Goal: Information Seeking & Learning: Learn about a topic

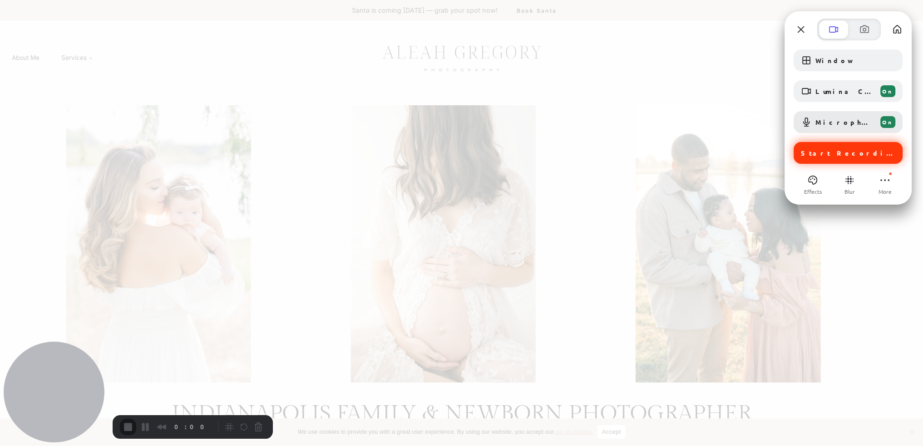
click at [853, 153] on span "Start Recording" at bounding box center [849, 153] width 96 height 8
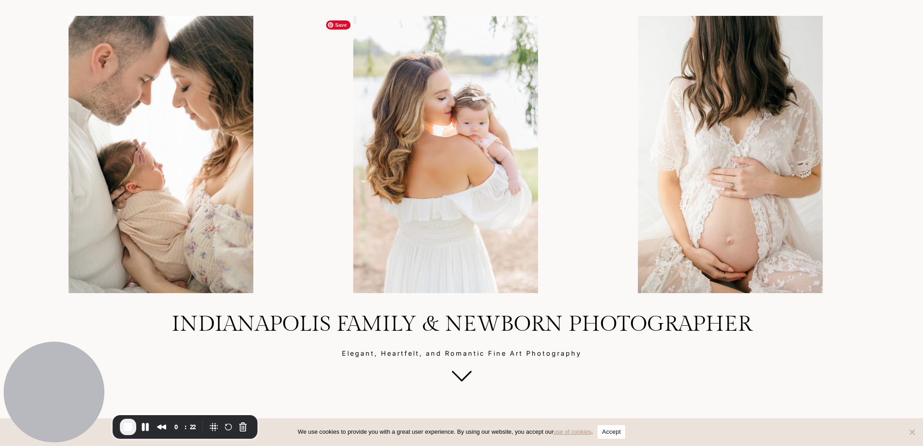
scroll to position [91, 0]
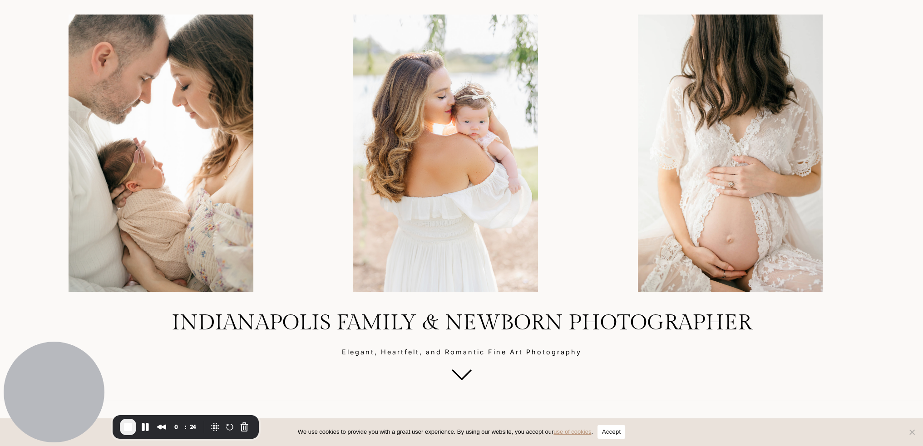
drag, startPoint x: 171, startPoint y: 322, endPoint x: 347, endPoint y: 326, distance: 175.7
click at [306, 321] on h1 "Indianapolis Family & Newborn Photographer" at bounding box center [461, 323] width 879 height 26
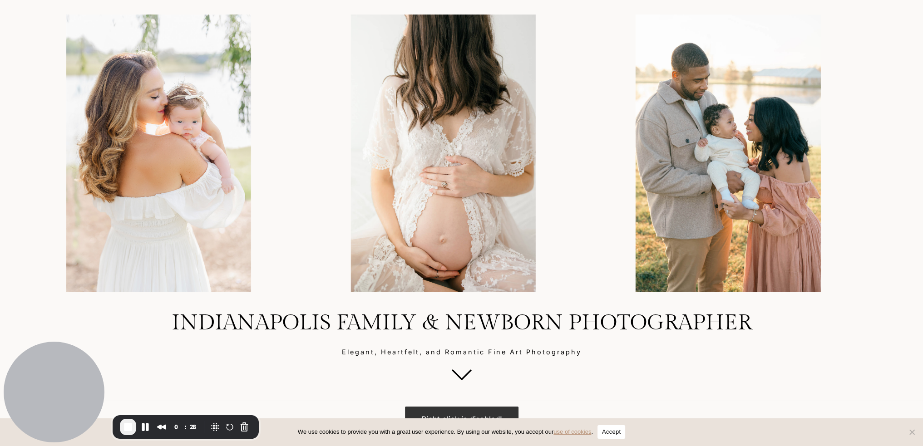
click at [616, 438] on button "Accept" at bounding box center [611, 432] width 28 height 14
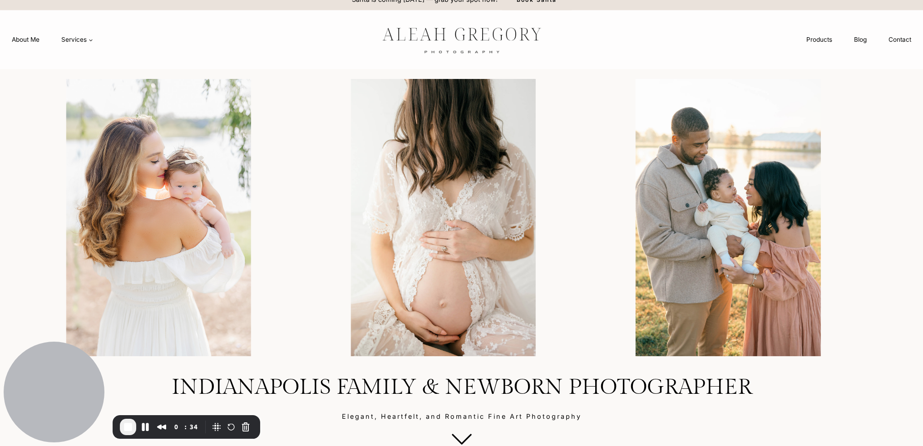
scroll to position [0, 0]
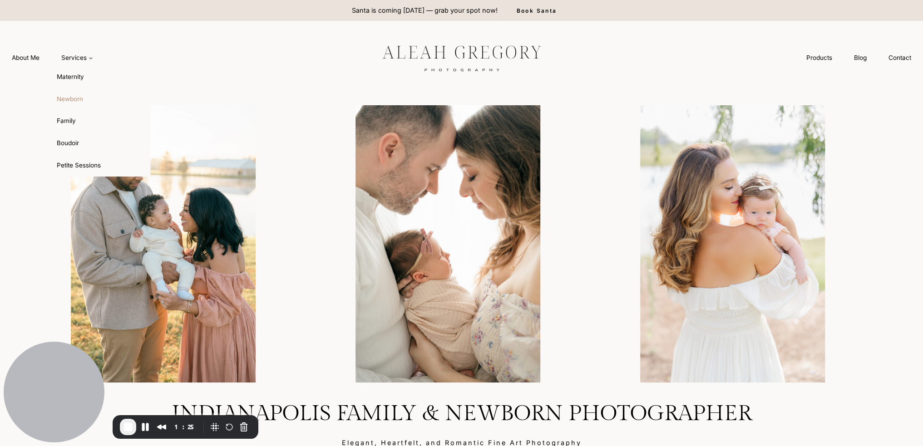
click at [73, 99] on link "Newborn" at bounding box center [100, 99] width 100 height 22
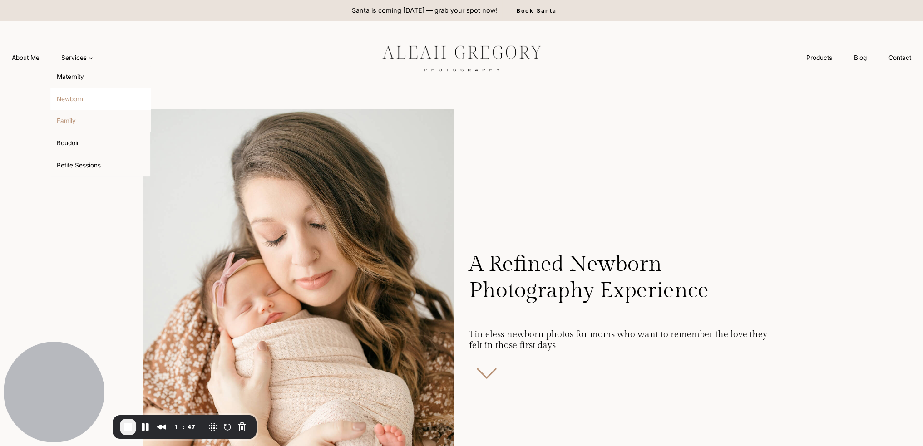
click at [74, 126] on link "Family" at bounding box center [100, 121] width 100 height 22
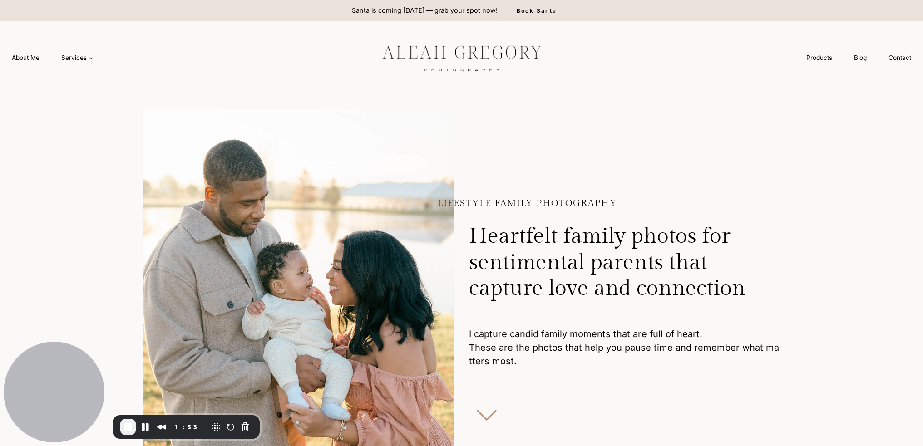
click at [475, 55] on img at bounding box center [462, 58] width 204 height 38
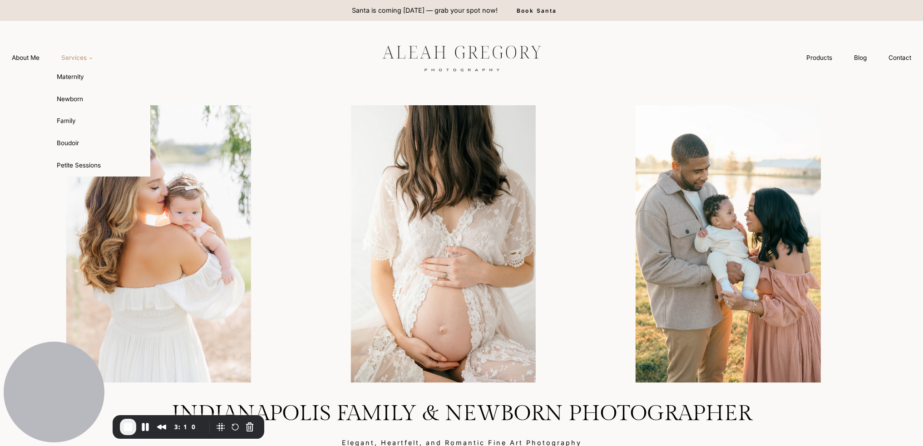
click at [90, 59] on icon "Expand" at bounding box center [90, 58] width 5 height 5
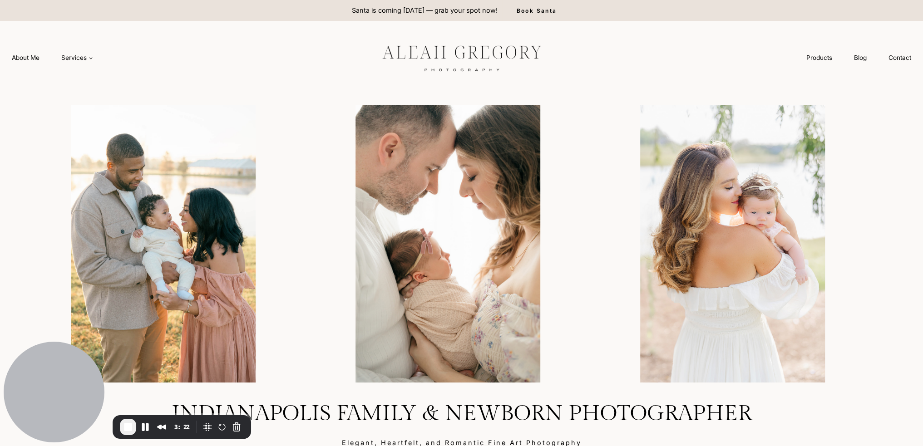
click at [321, 56] on div at bounding box center [234, 57] width 251 height 73
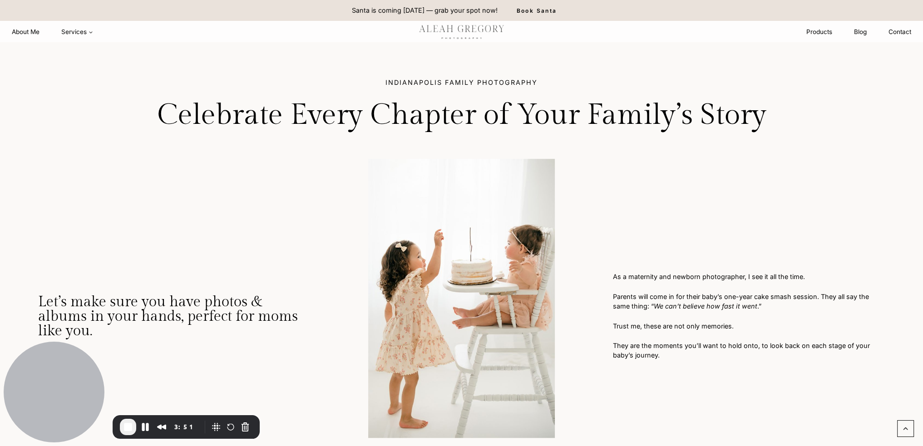
scroll to position [863, 0]
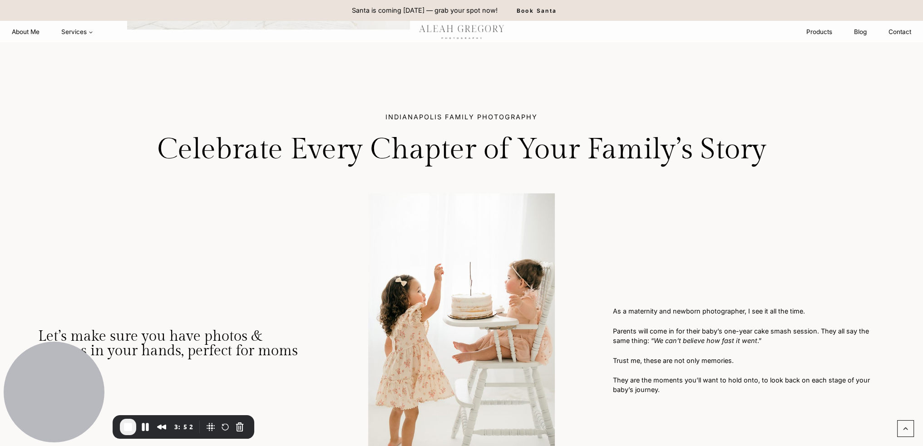
drag, startPoint x: 384, startPoint y: 117, endPoint x: 539, endPoint y: 123, distance: 155.0
click at [539, 123] on h2 "Indianapolis family Photography" at bounding box center [461, 122] width 847 height 19
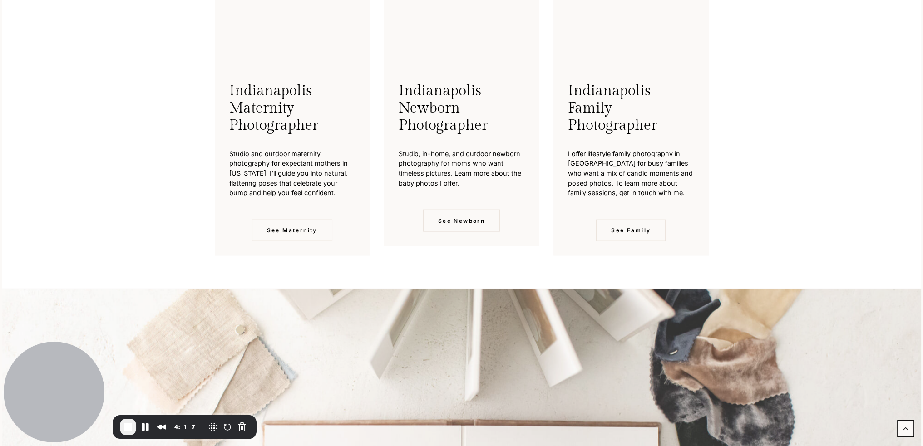
scroll to position [2588, 0]
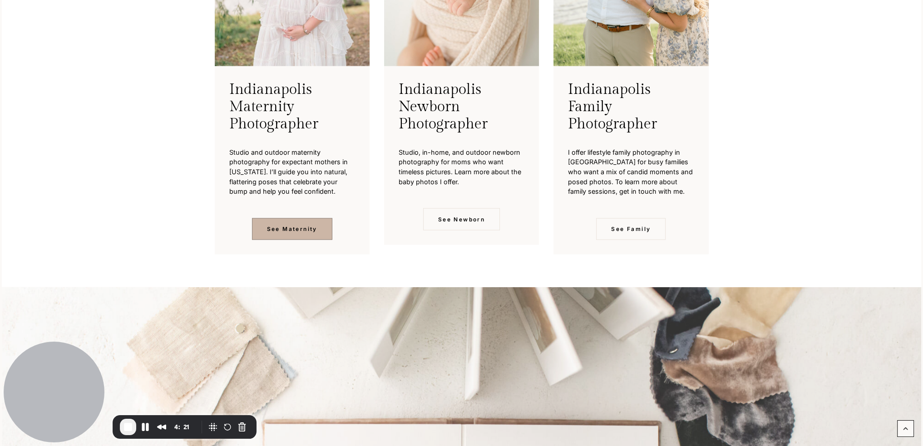
click at [304, 225] on span "See Maternity" at bounding box center [292, 229] width 50 height 9
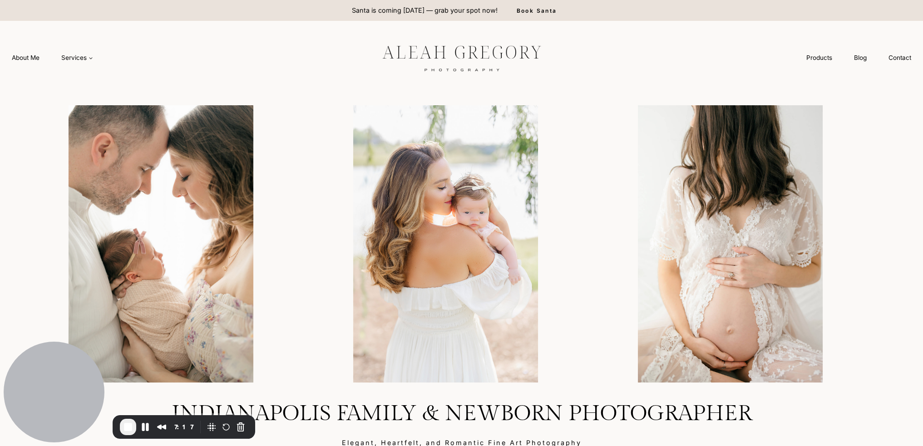
click at [893, 125] on div at bounding box center [462, 243] width 920 height 299
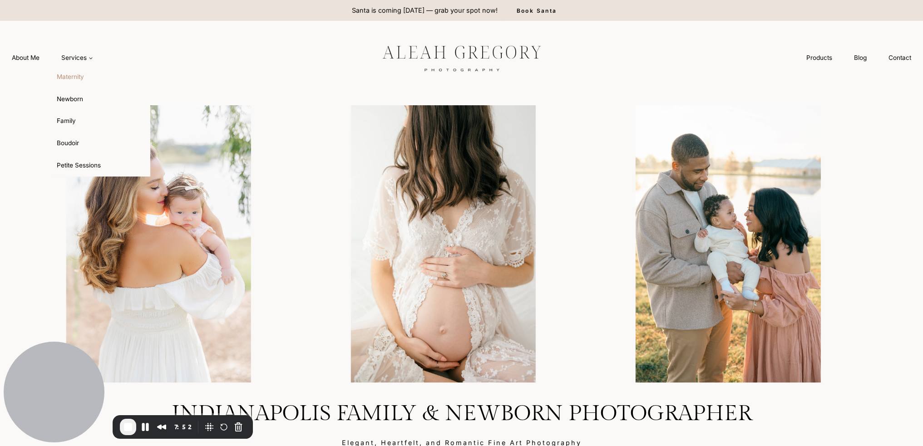
click at [82, 76] on link "Maternity" at bounding box center [100, 77] width 100 height 22
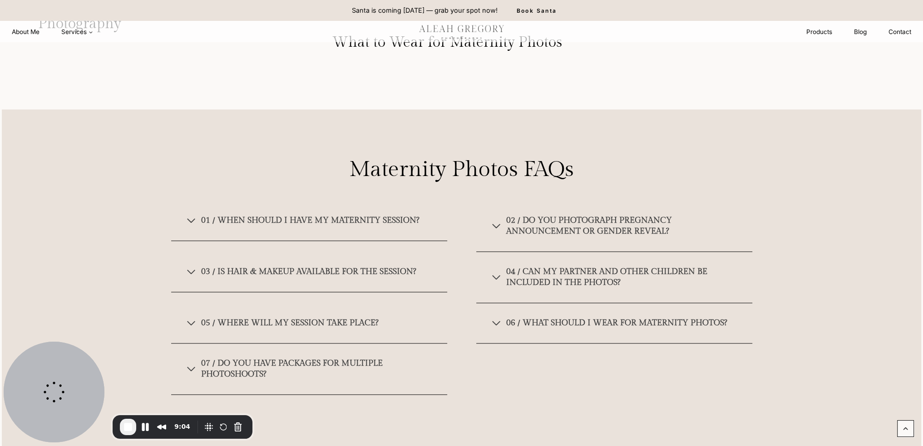
scroll to position [5923, 0]
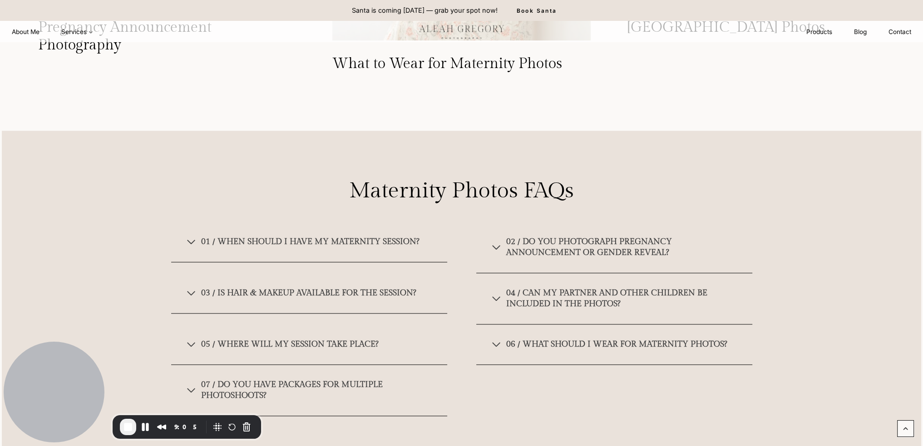
drag, startPoint x: 354, startPoint y: 204, endPoint x: 566, endPoint y: 206, distance: 212.0
click at [568, 204] on h2 "Maternity Photos FAQs" at bounding box center [461, 191] width 509 height 26
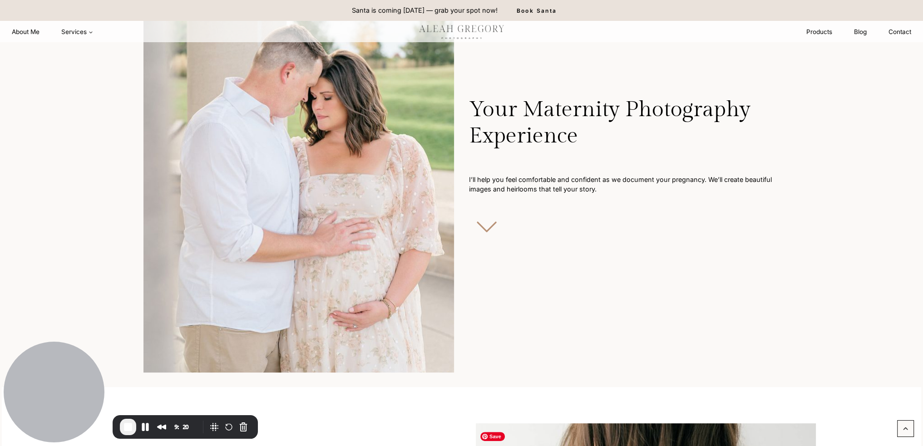
scroll to position [0, 0]
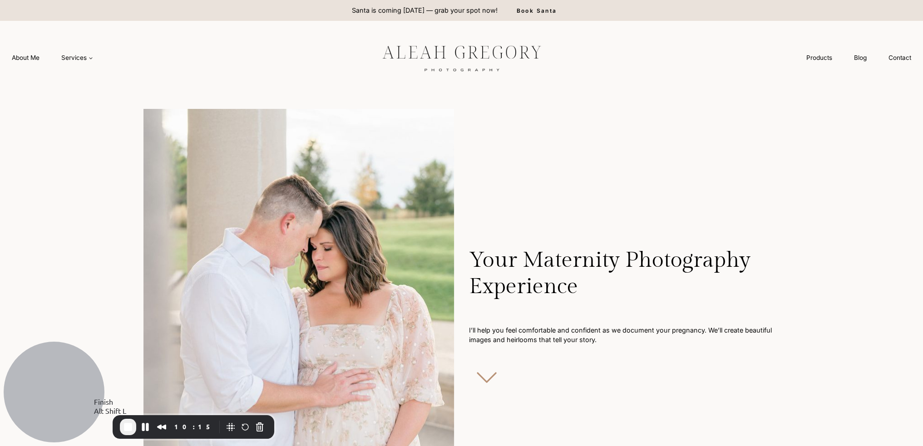
click at [129, 431] on span "End Recording" at bounding box center [128, 427] width 11 height 11
